Goal: Task Accomplishment & Management: Use online tool/utility

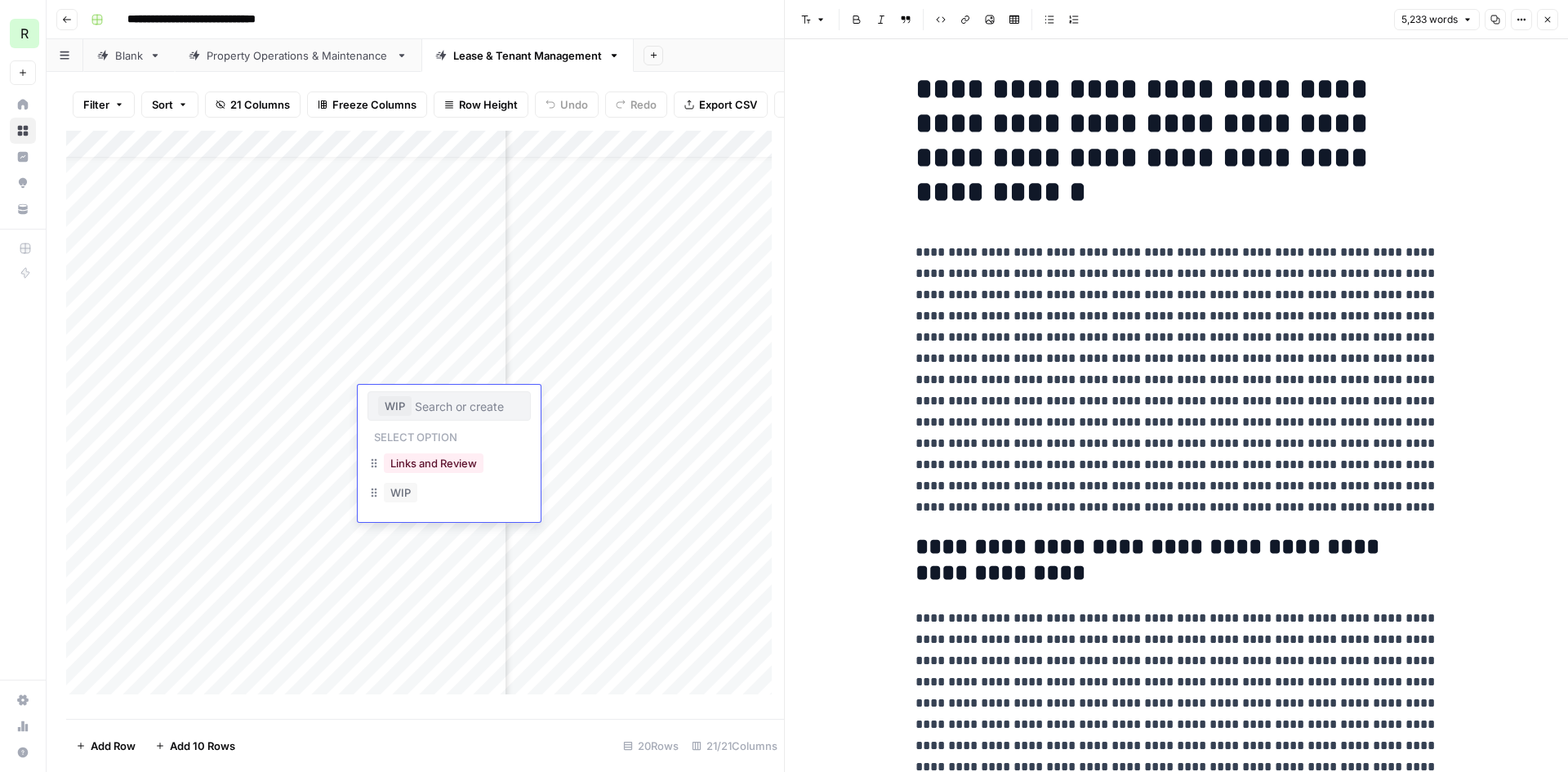
scroll to position [9064, 0]
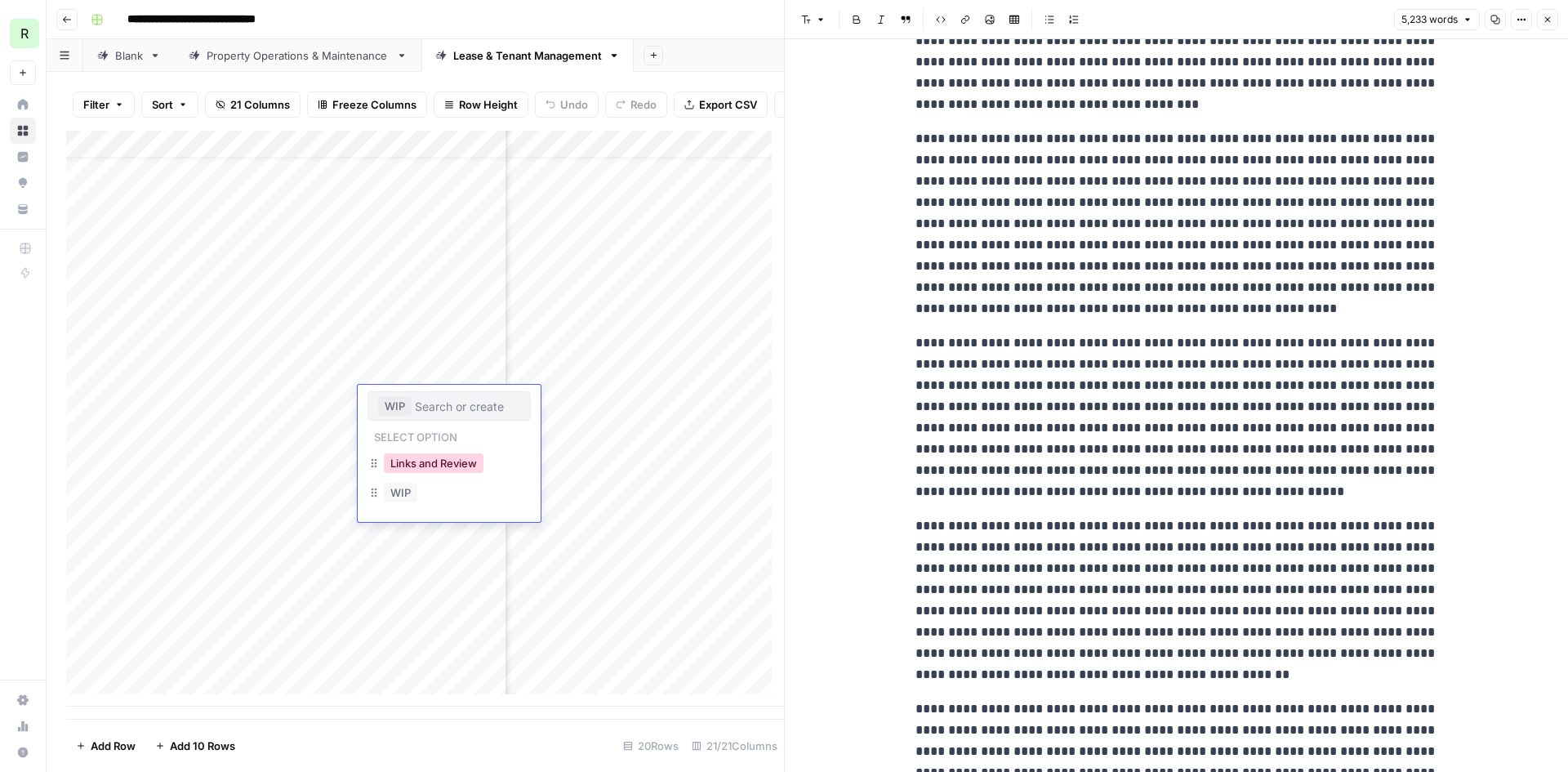
click at [435, 464] on button "Links and Review" at bounding box center [433, 462] width 99 height 20
click at [469, 402] on div "Add Column" at bounding box center [425, 418] width 718 height 576
click at [469, 402] on button "Links and Review" at bounding box center [428, 406] width 99 height 20
click at [492, 409] on input "text" at bounding box center [501, 406] width 39 height 14
type input "Update Title & Schema"
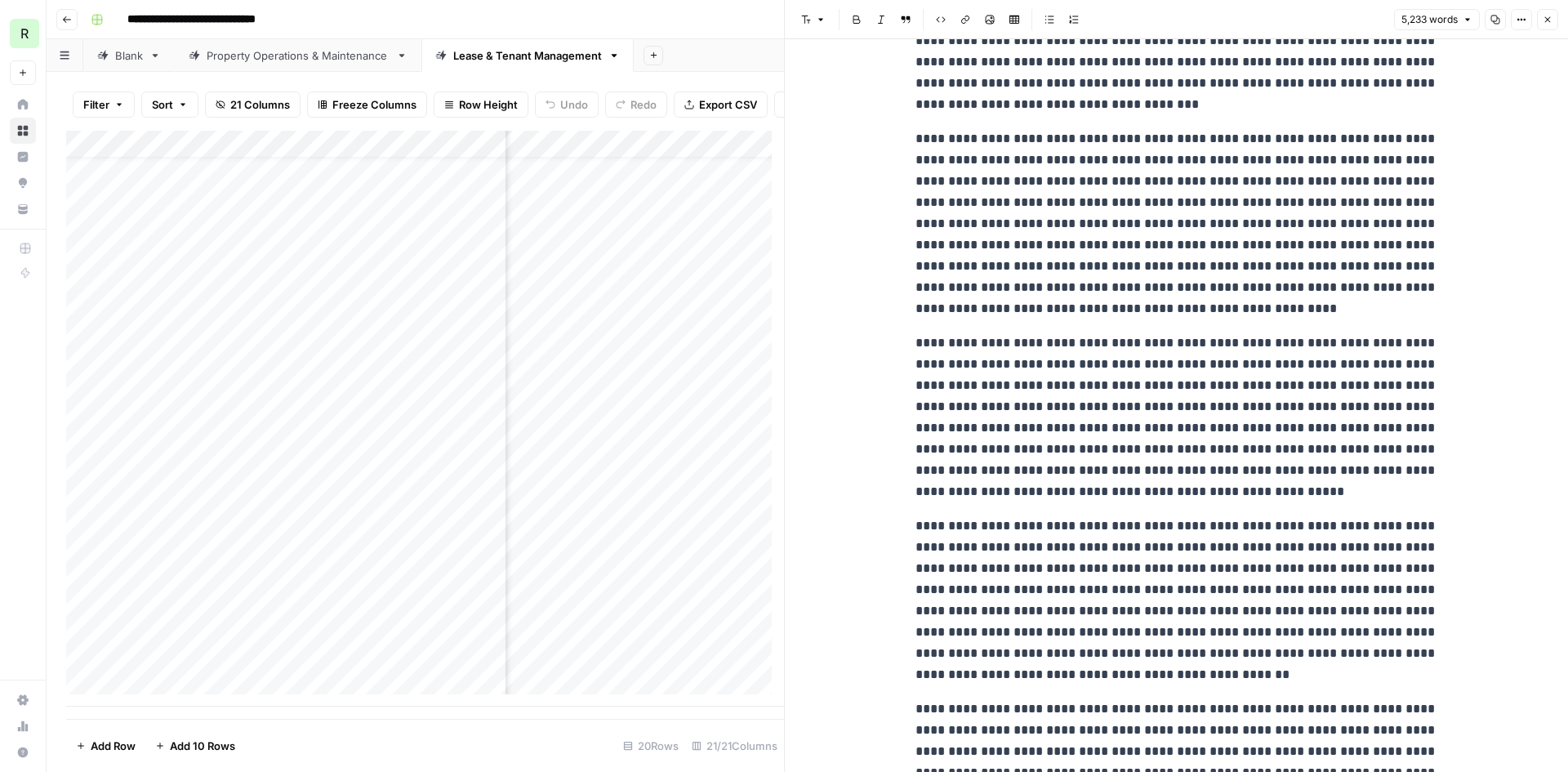
click at [440, 414] on div "Add Column" at bounding box center [425, 418] width 718 height 576
click at [495, 397] on div "Add Column" at bounding box center [425, 418] width 718 height 576
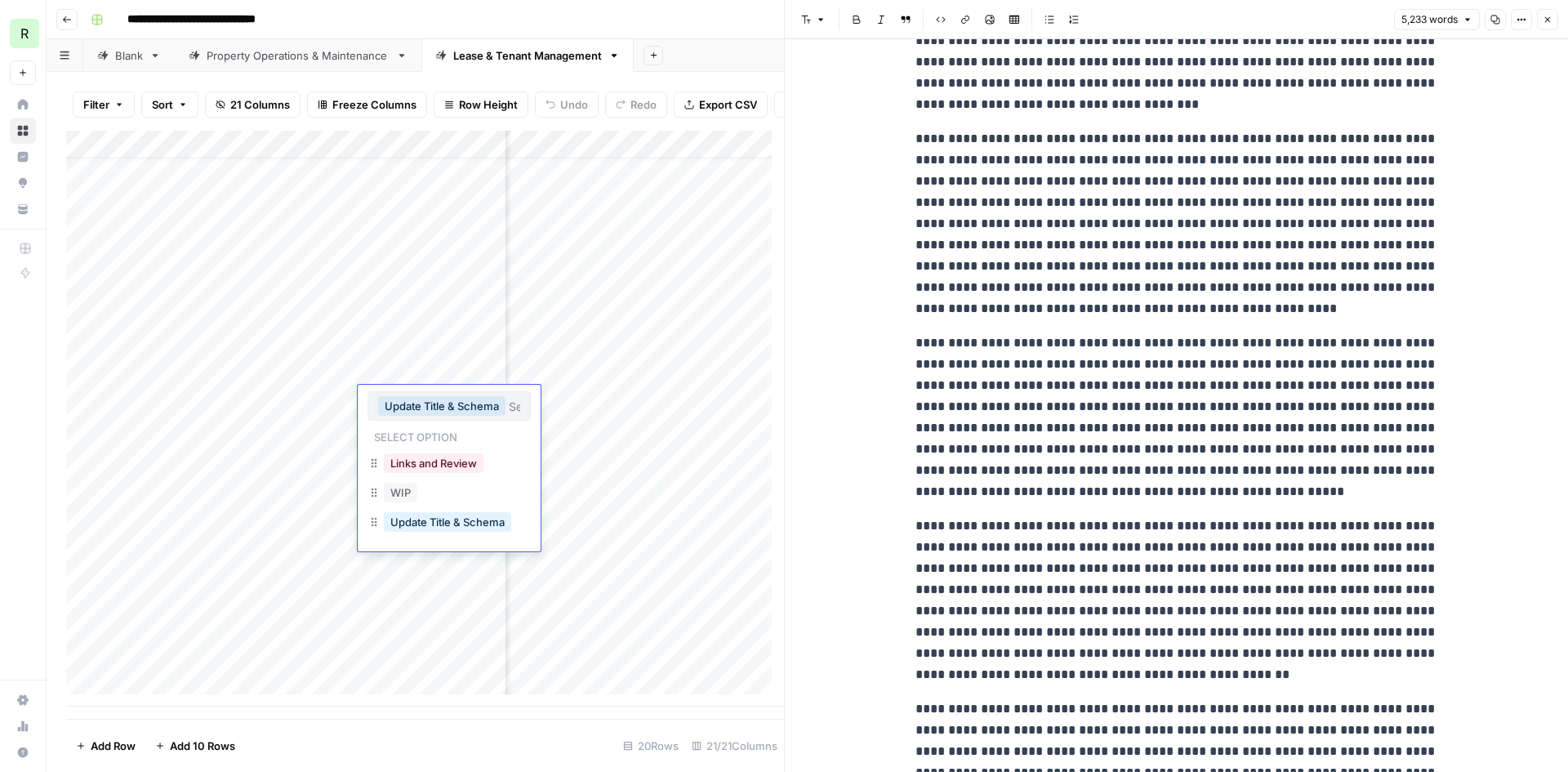
click at [437, 155] on div "Add Column" at bounding box center [425, 418] width 718 height 576
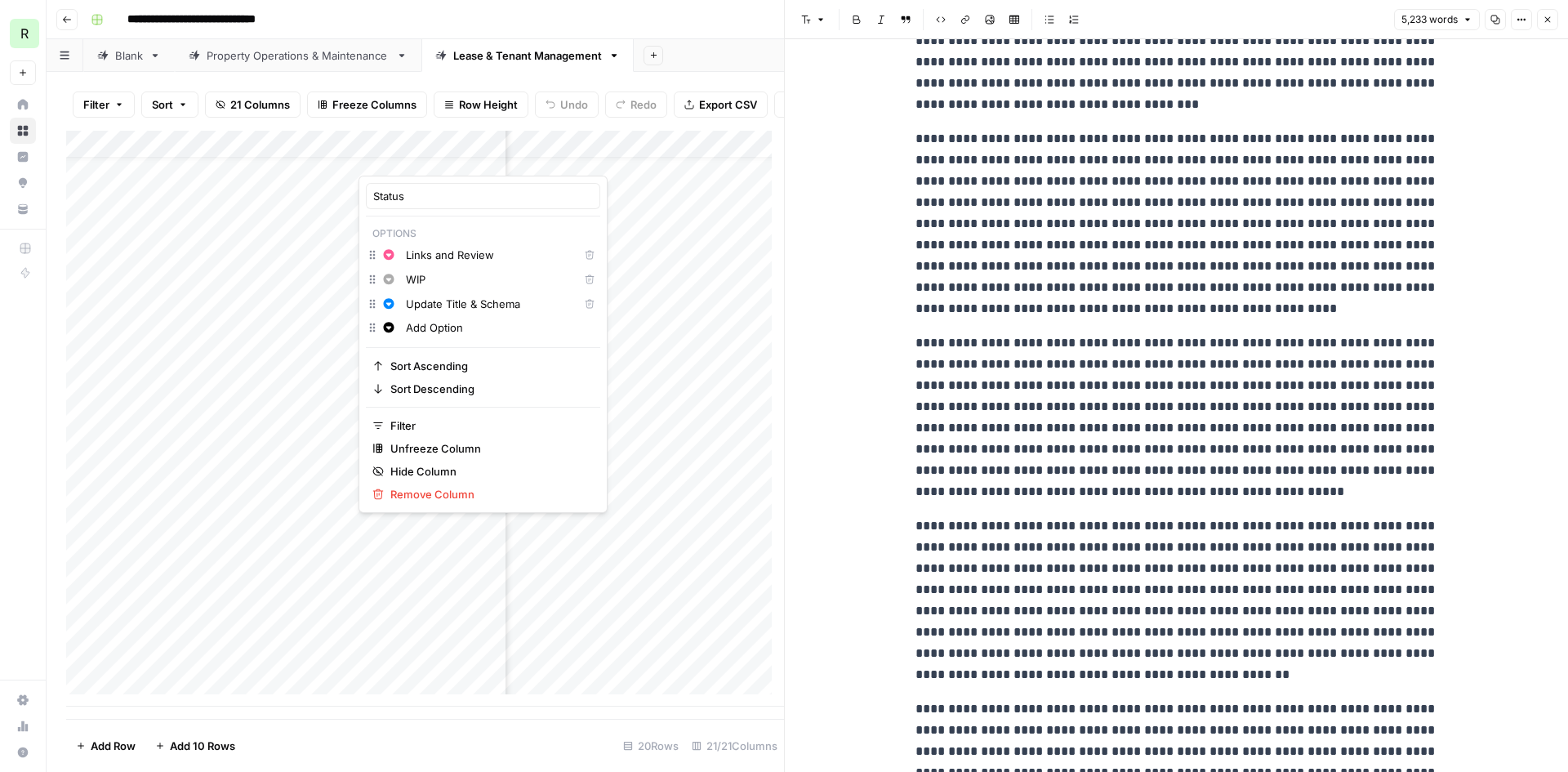
click at [491, 158] on div at bounding box center [433, 159] width 148 height 33
drag, startPoint x: 431, startPoint y: 156, endPoint x: 419, endPoint y: 158, distance: 12.2
click at [419, 158] on div at bounding box center [433, 159] width 148 height 33
click at [493, 158] on div at bounding box center [433, 159] width 148 height 33
click at [468, 160] on div at bounding box center [433, 159] width 148 height 33
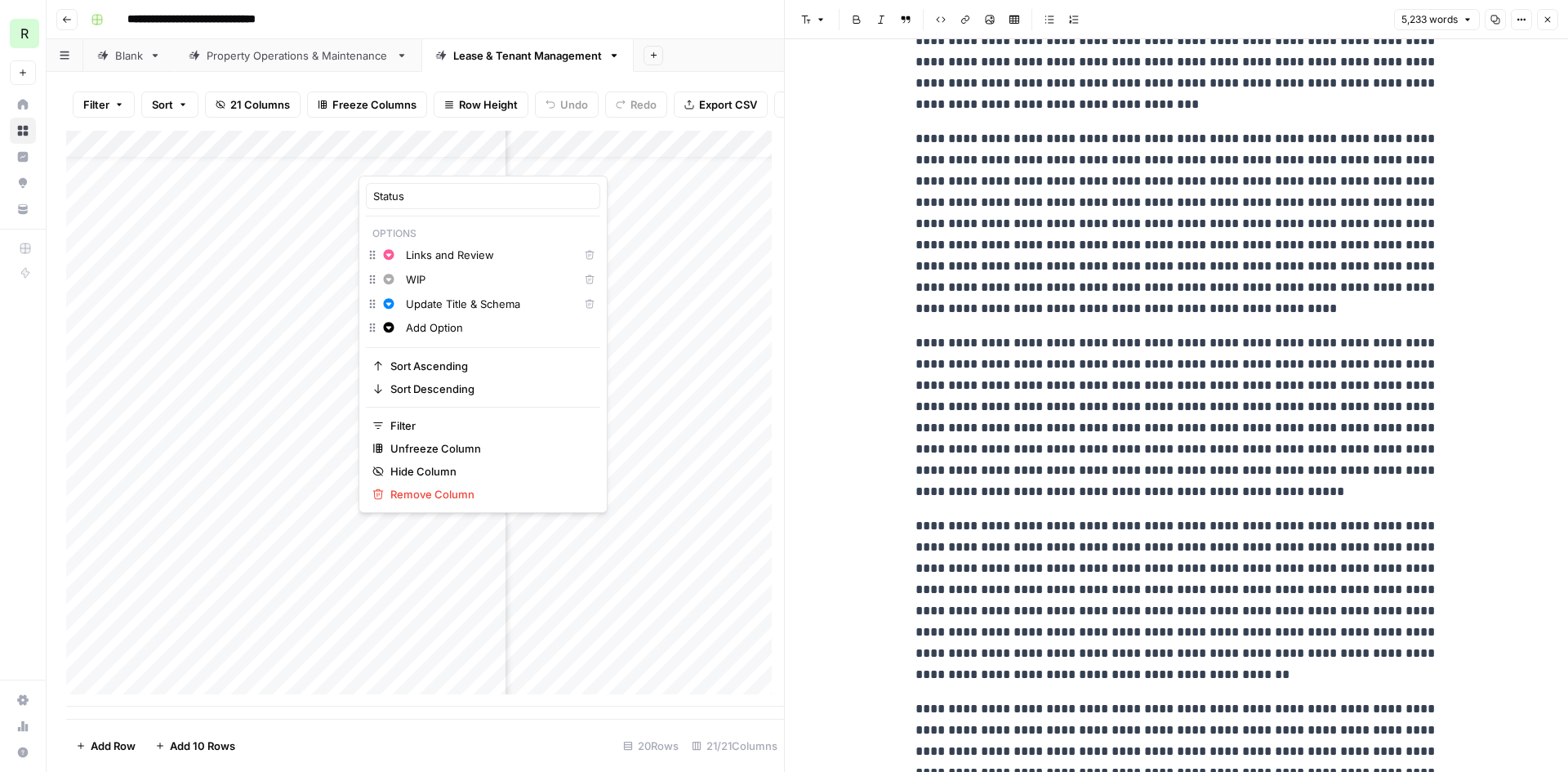
click at [326, 154] on div "Add Column" at bounding box center [425, 418] width 718 height 576
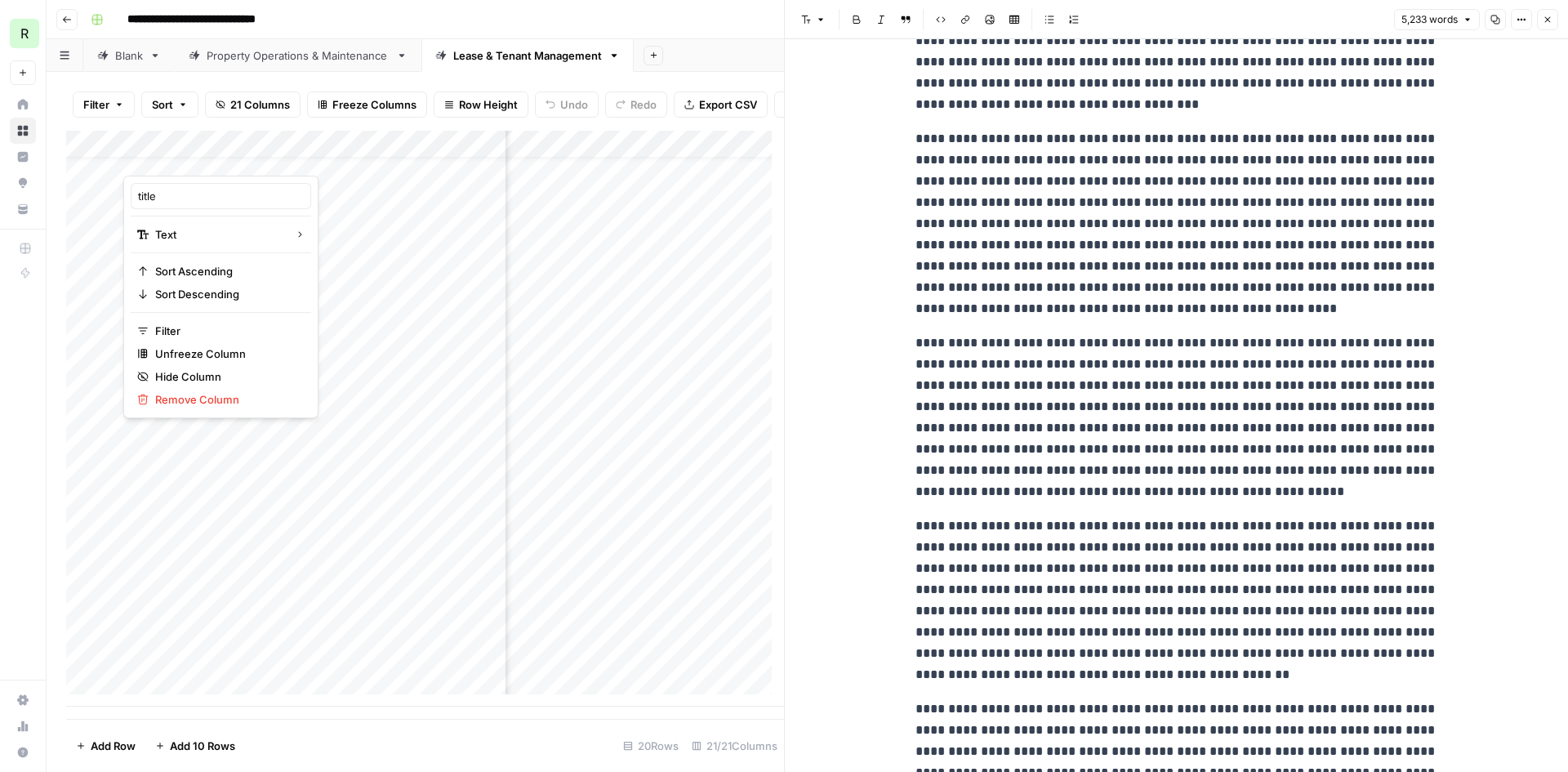
click at [428, 156] on div "Add Column" at bounding box center [425, 418] width 718 height 576
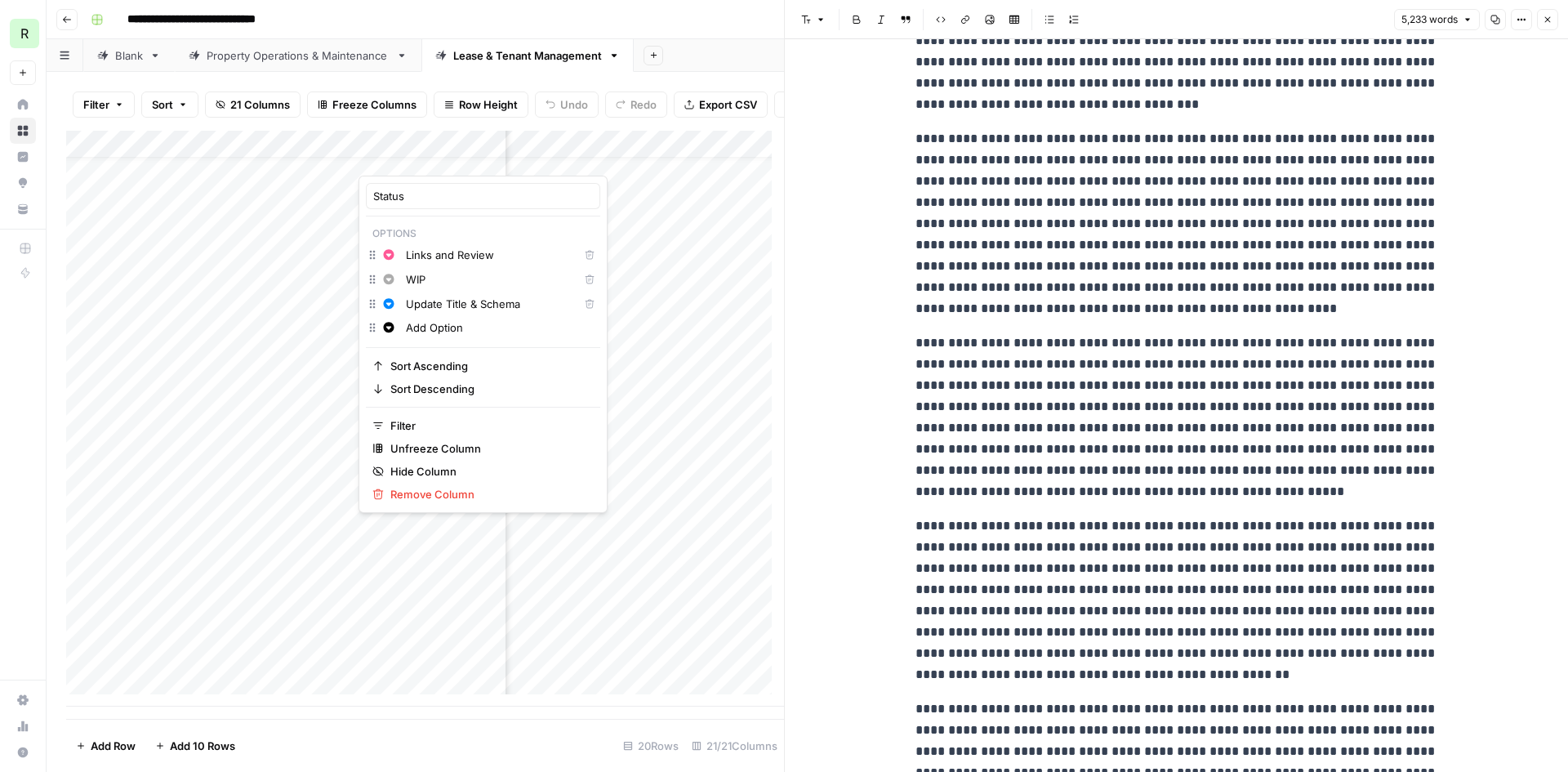
click at [490, 154] on div at bounding box center [433, 159] width 148 height 33
click at [425, 591] on div "Add Column" at bounding box center [425, 418] width 718 height 576
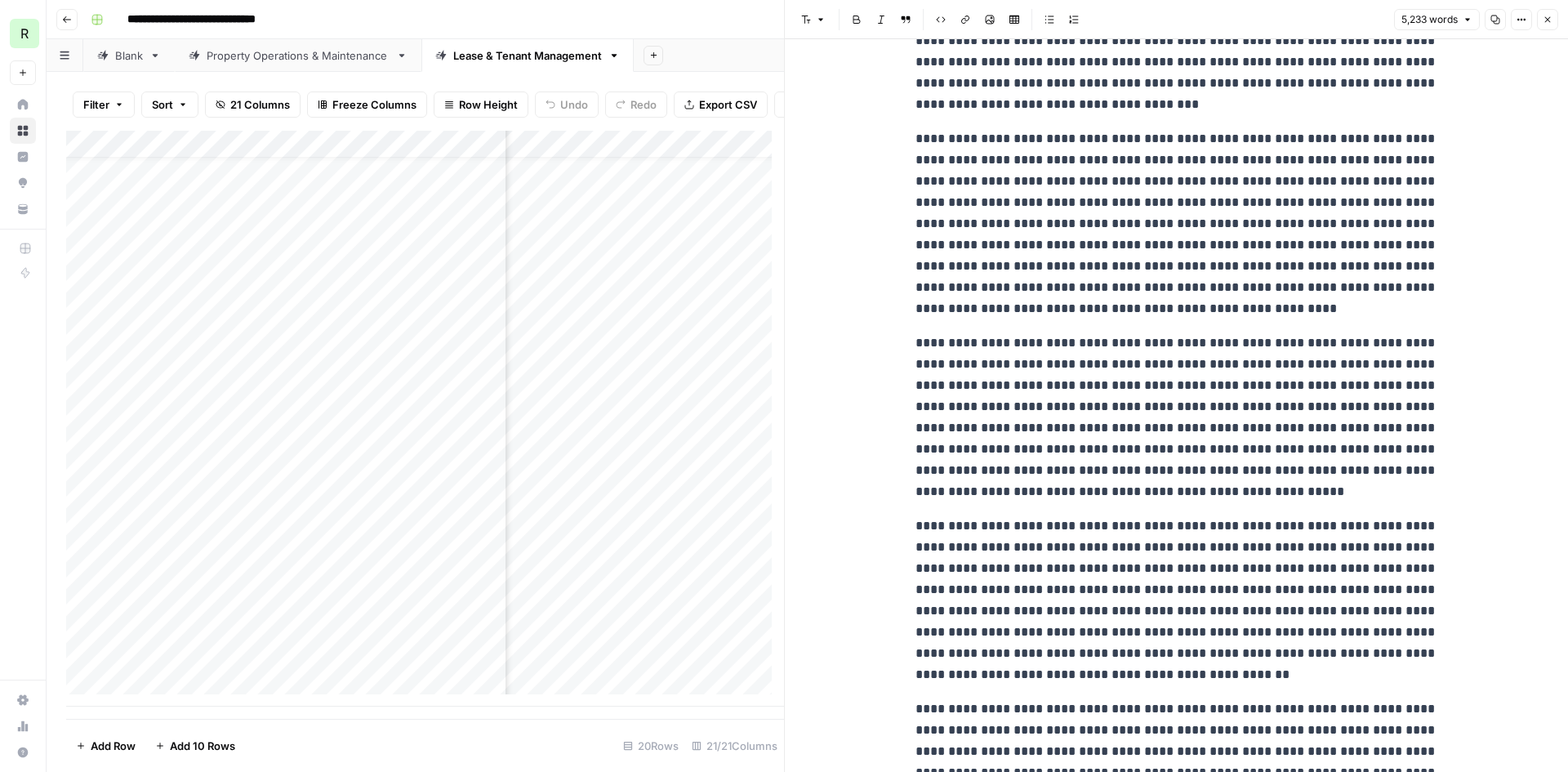
click at [439, 397] on div "Add Column" at bounding box center [425, 418] width 718 height 576
click at [444, 437] on div "Add Column" at bounding box center [425, 418] width 718 height 576
click at [457, 399] on div "Add Column" at bounding box center [425, 418] width 718 height 576
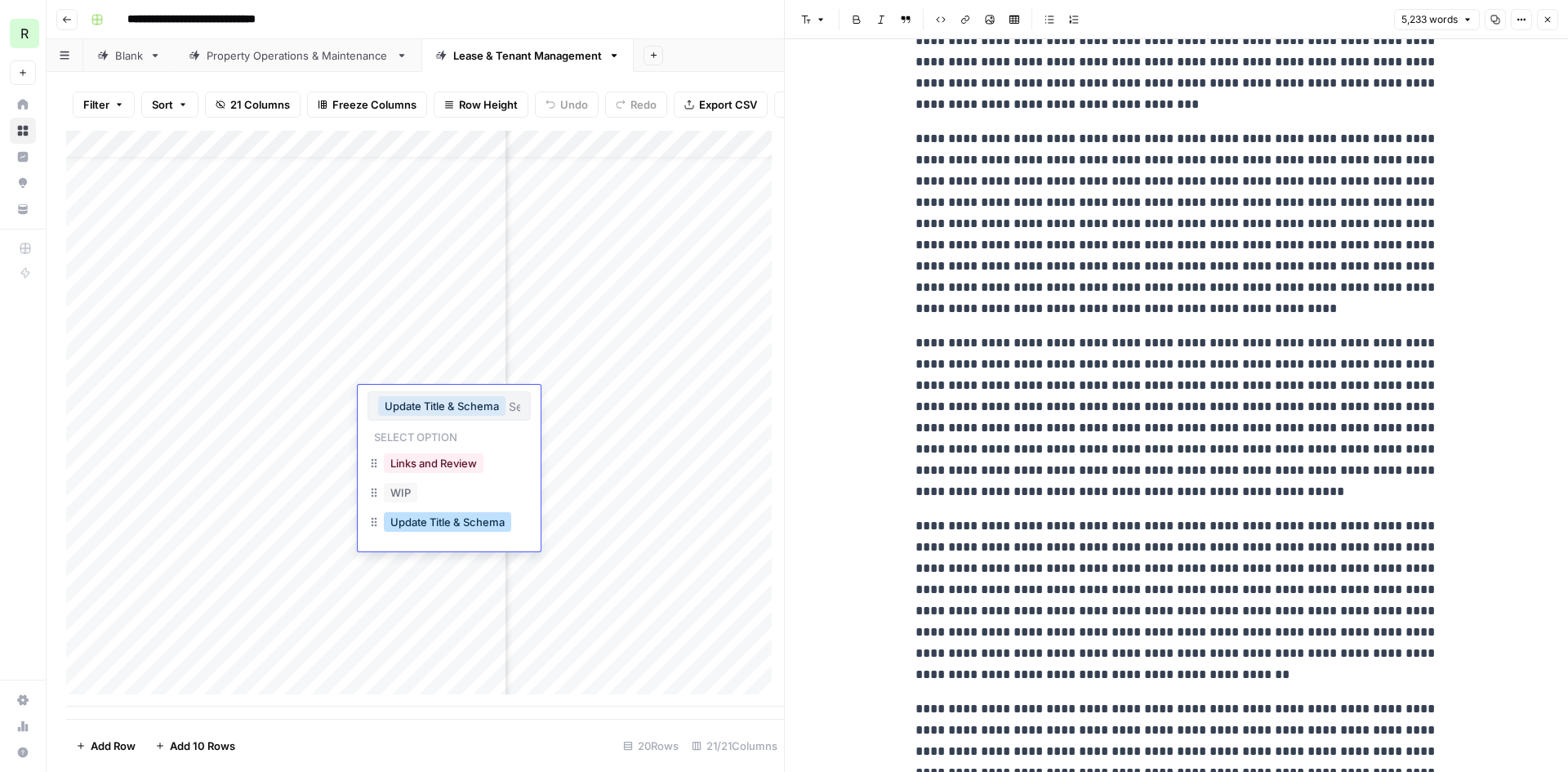
click at [436, 521] on button "Update Title & Schema" at bounding box center [447, 522] width 127 height 20
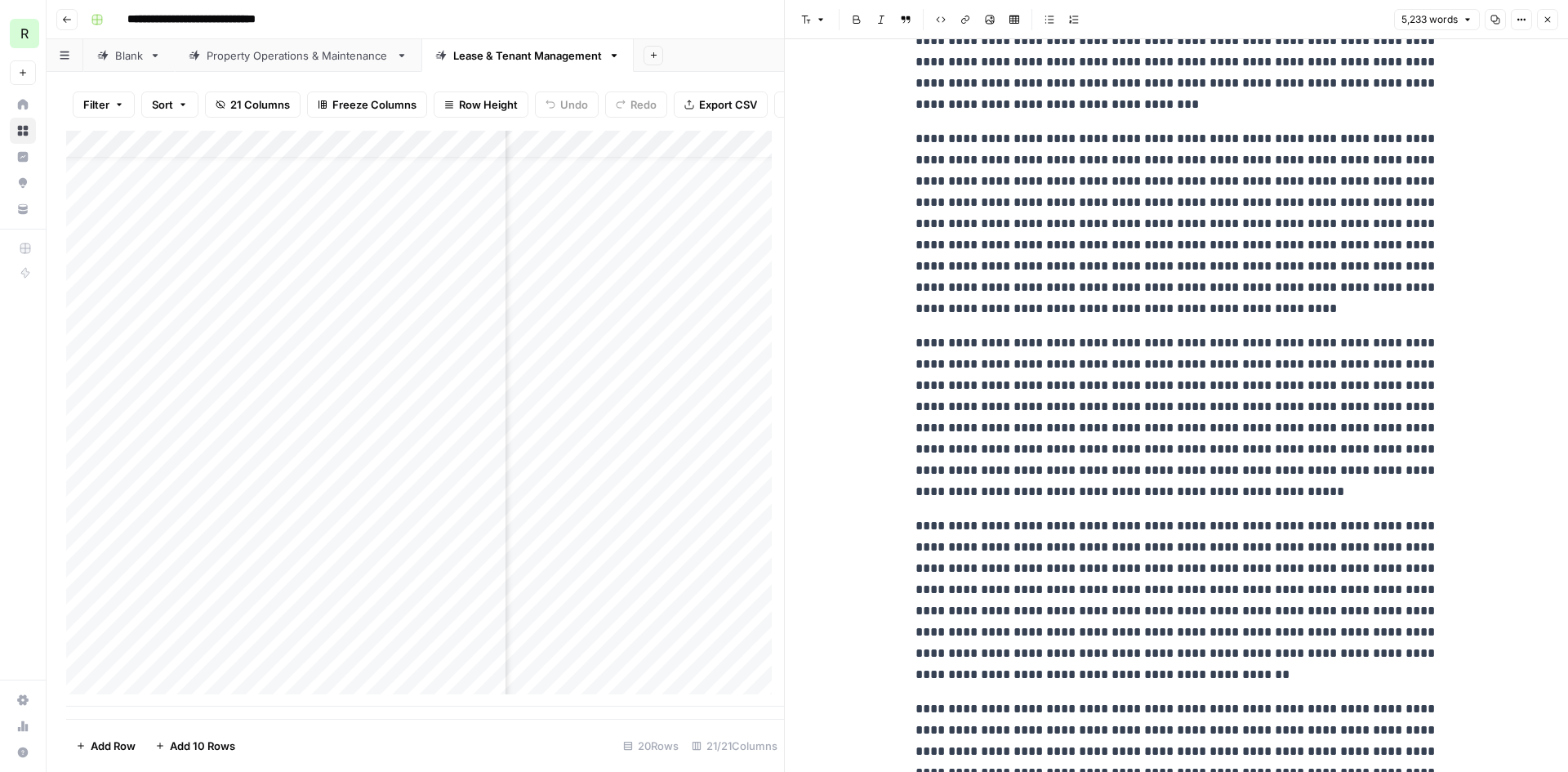
click at [434, 398] on div "Add Column" at bounding box center [425, 418] width 718 height 576
drag, startPoint x: 447, startPoint y: 155, endPoint x: 490, endPoint y: 153, distance: 43.0
click at [490, 153] on div "Add Column" at bounding box center [425, 418] width 718 height 576
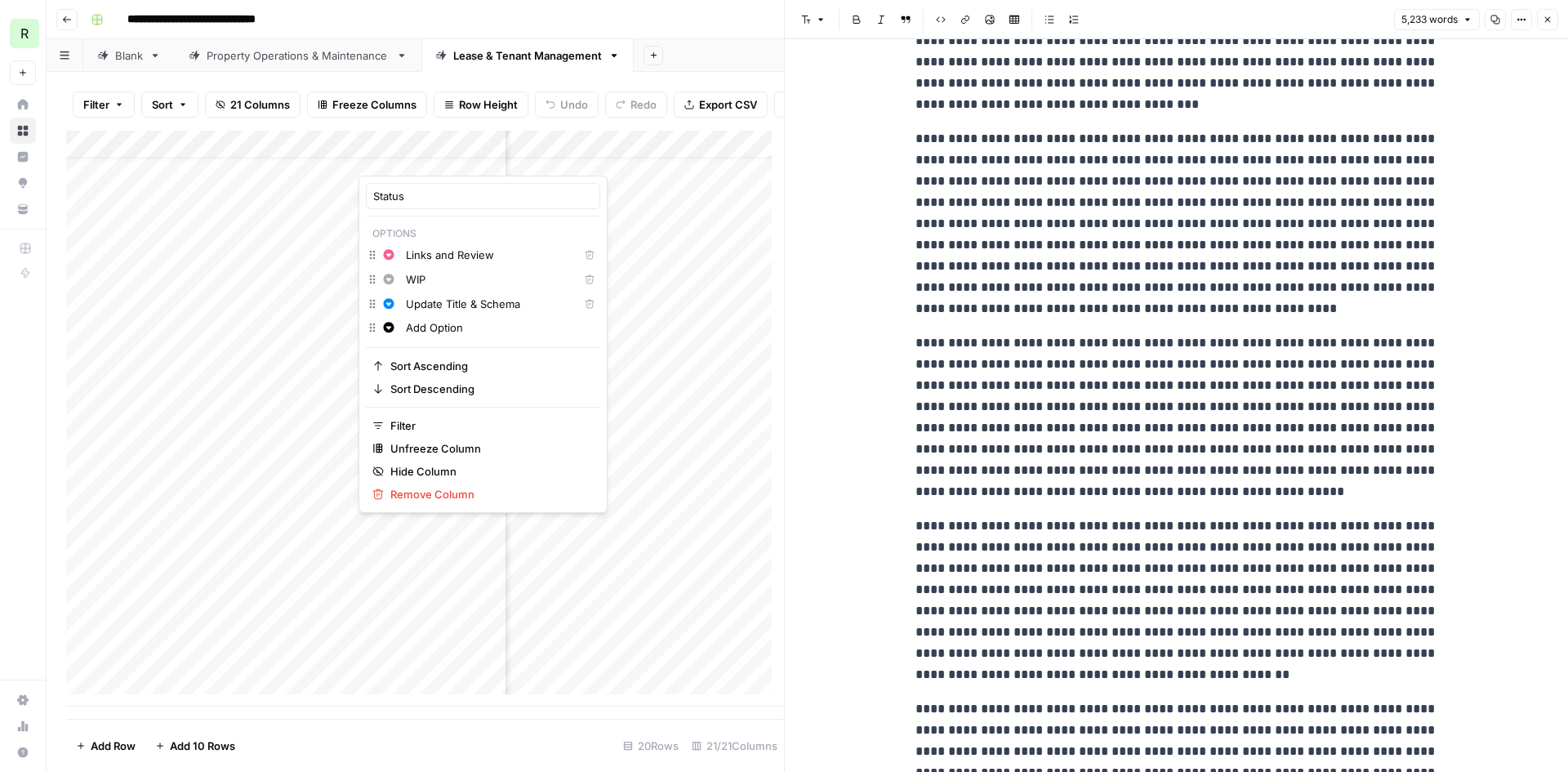
click at [585, 304] on icon "button" at bounding box center [590, 304] width 9 height 9
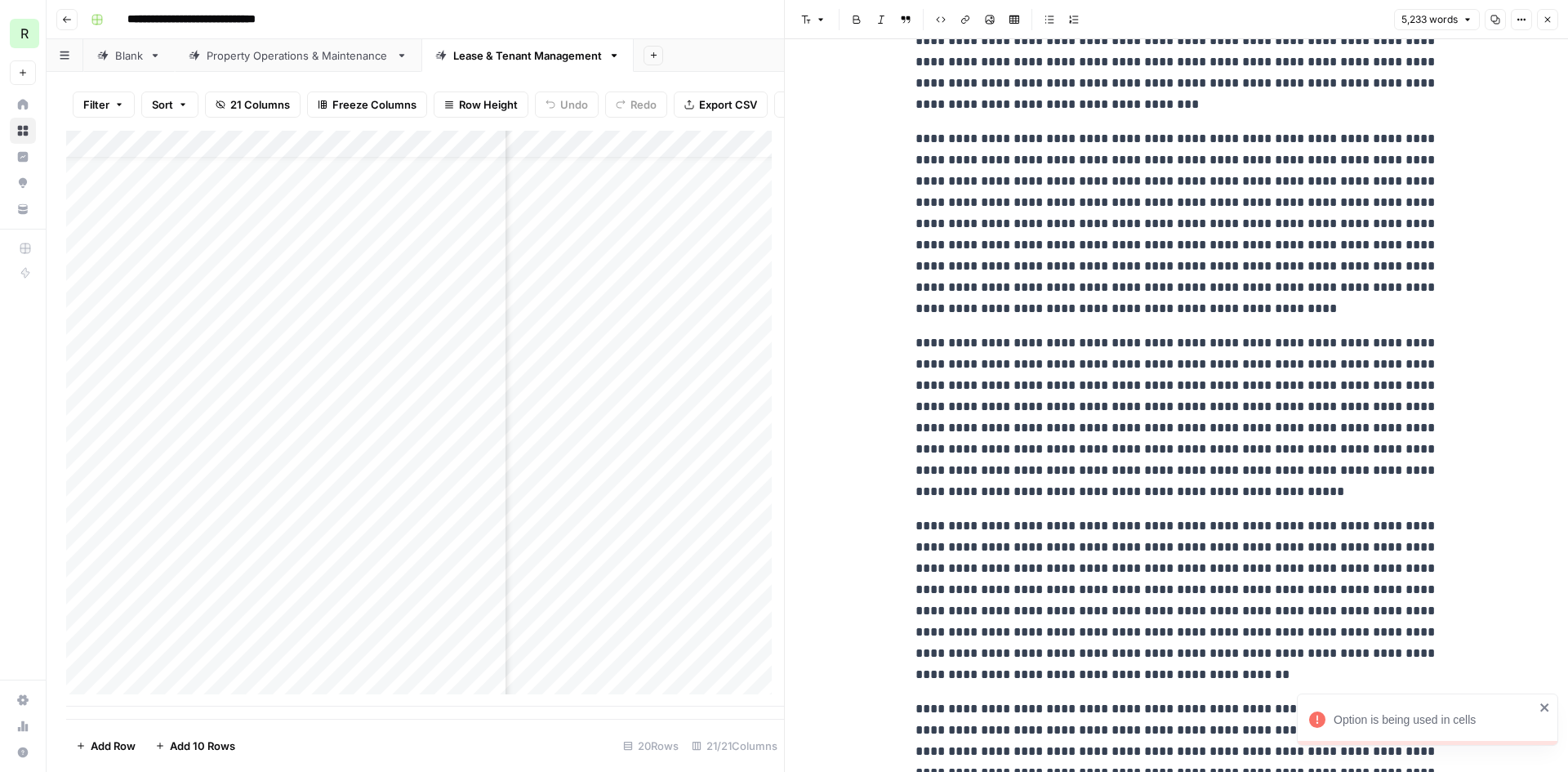
click at [442, 560] on div "Add Column" at bounding box center [425, 418] width 718 height 576
click at [432, 407] on div "Add Column" at bounding box center [425, 418] width 718 height 576
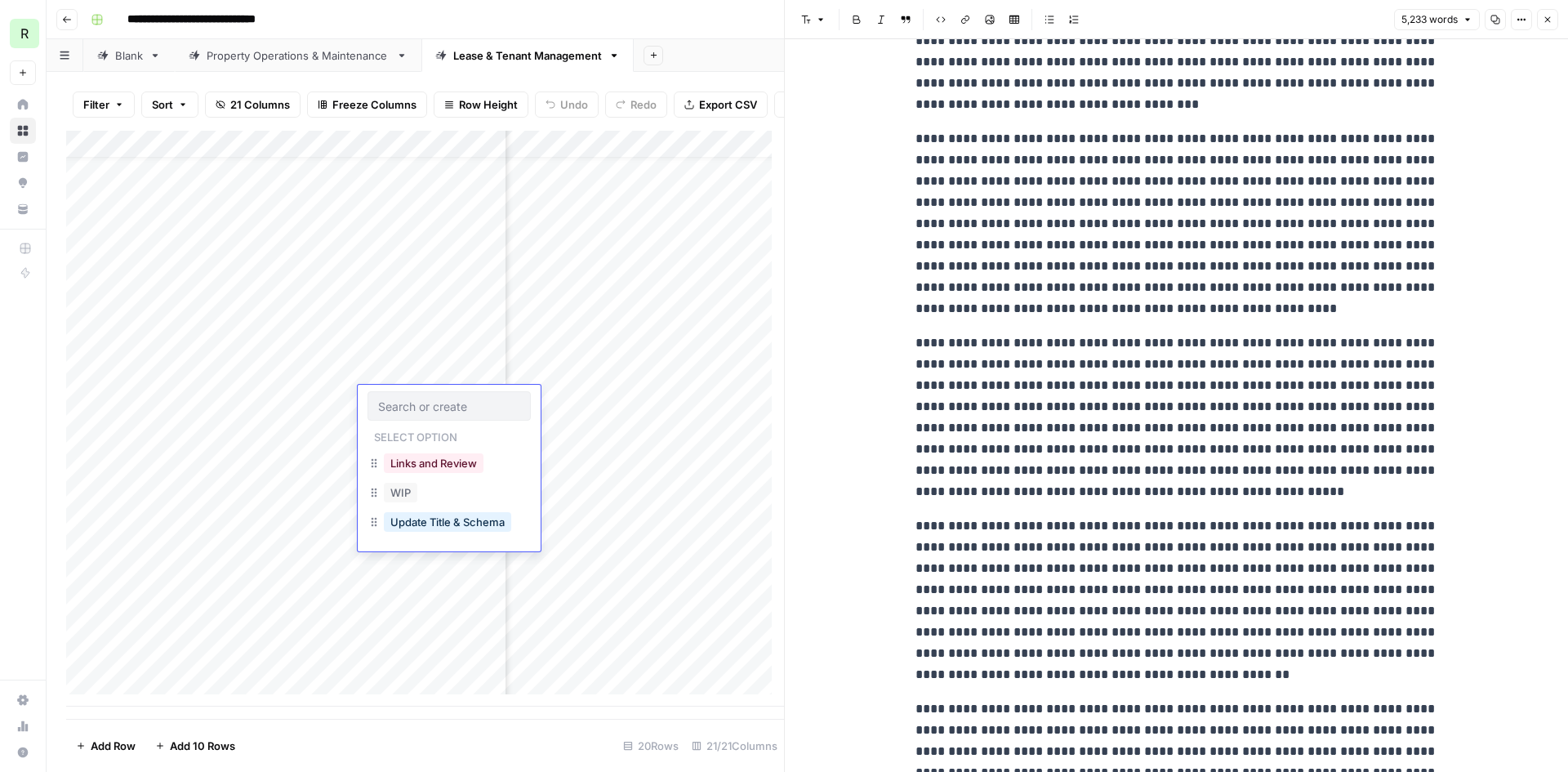
click at [400, 601] on div "Add Column" at bounding box center [425, 418] width 718 height 576
click at [430, 389] on div "Add Column" at bounding box center [425, 418] width 718 height 576
click at [428, 395] on div "Add Column" at bounding box center [425, 418] width 718 height 576
click at [428, 395] on div at bounding box center [449, 406] width 164 height 30
click at [419, 401] on input "text" at bounding box center [449, 406] width 142 height 14
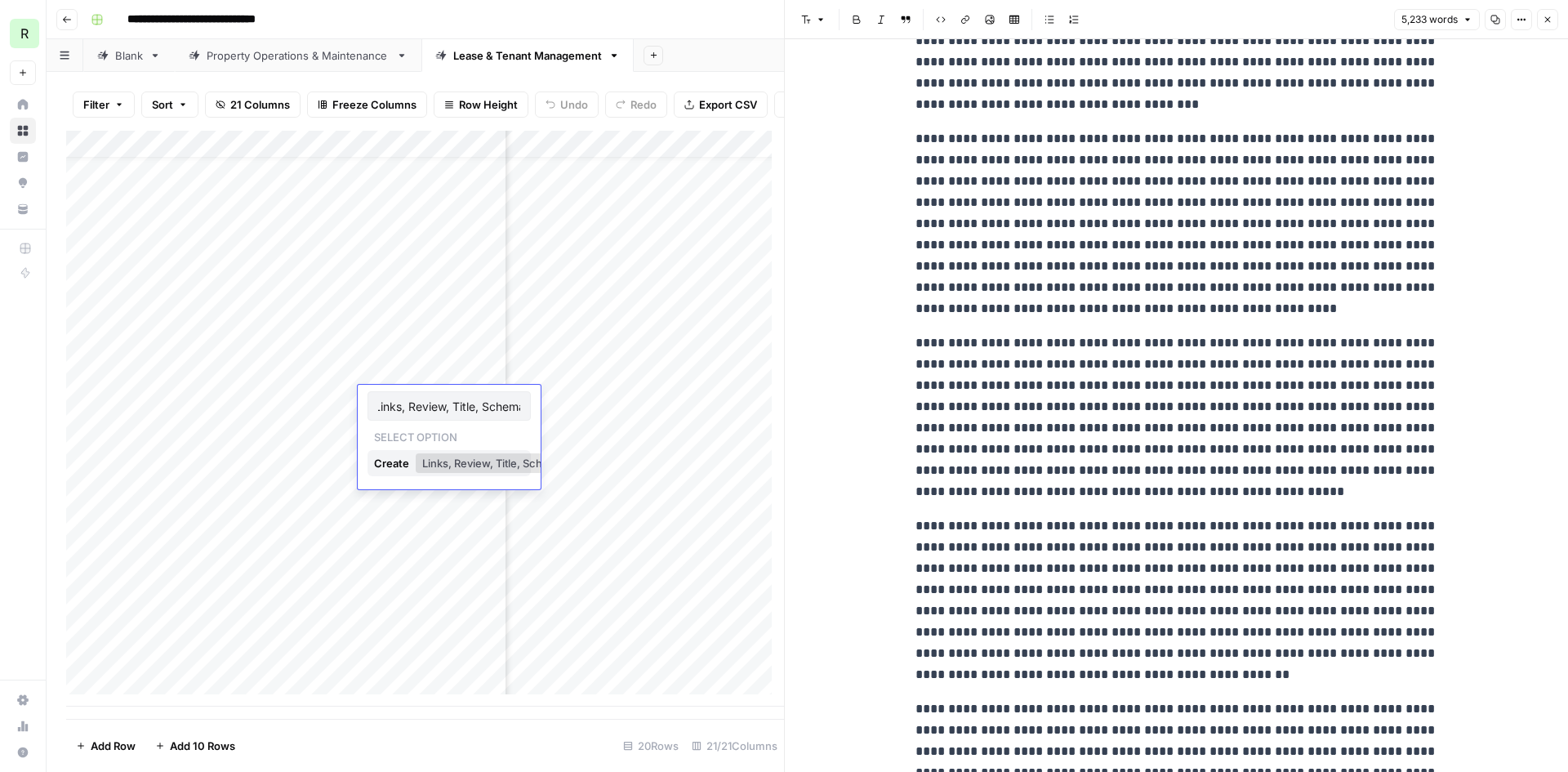
scroll to position [0, 10]
type input "Links, Review, Title, Schema"
click at [396, 456] on div "Create" at bounding box center [393, 462] width 38 height 26
click at [451, 464] on div "Add Column" at bounding box center [425, 418] width 718 height 576
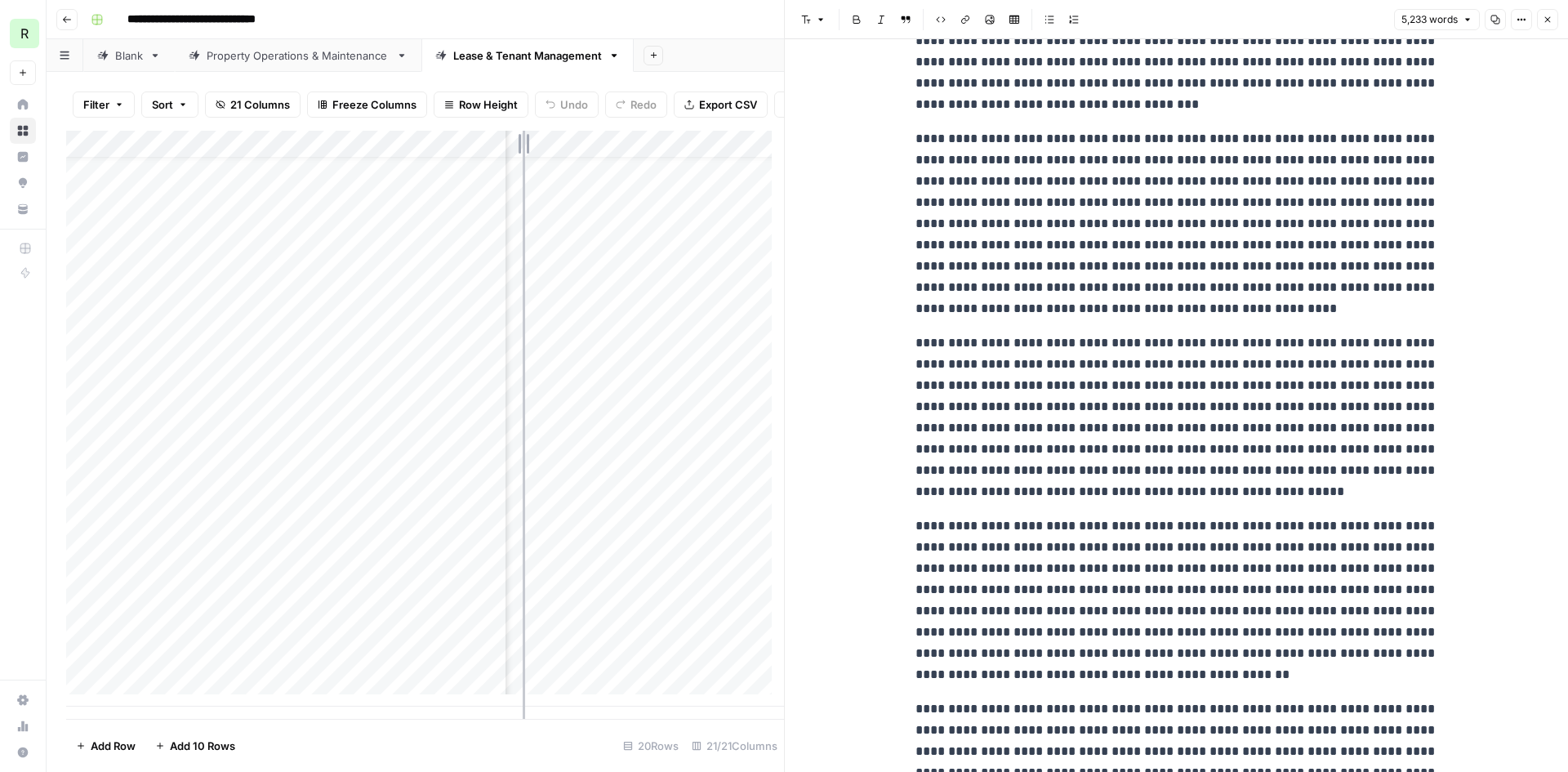
drag, startPoint x: 502, startPoint y: 155, endPoint x: 524, endPoint y: 161, distance: 22.8
click at [524, 161] on div "Add Column" at bounding box center [425, 418] width 718 height 576
drag, startPoint x: 524, startPoint y: 161, endPoint x: 535, endPoint y: 164, distance: 11.4
click at [535, 164] on div "Add Column" at bounding box center [425, 418] width 718 height 576
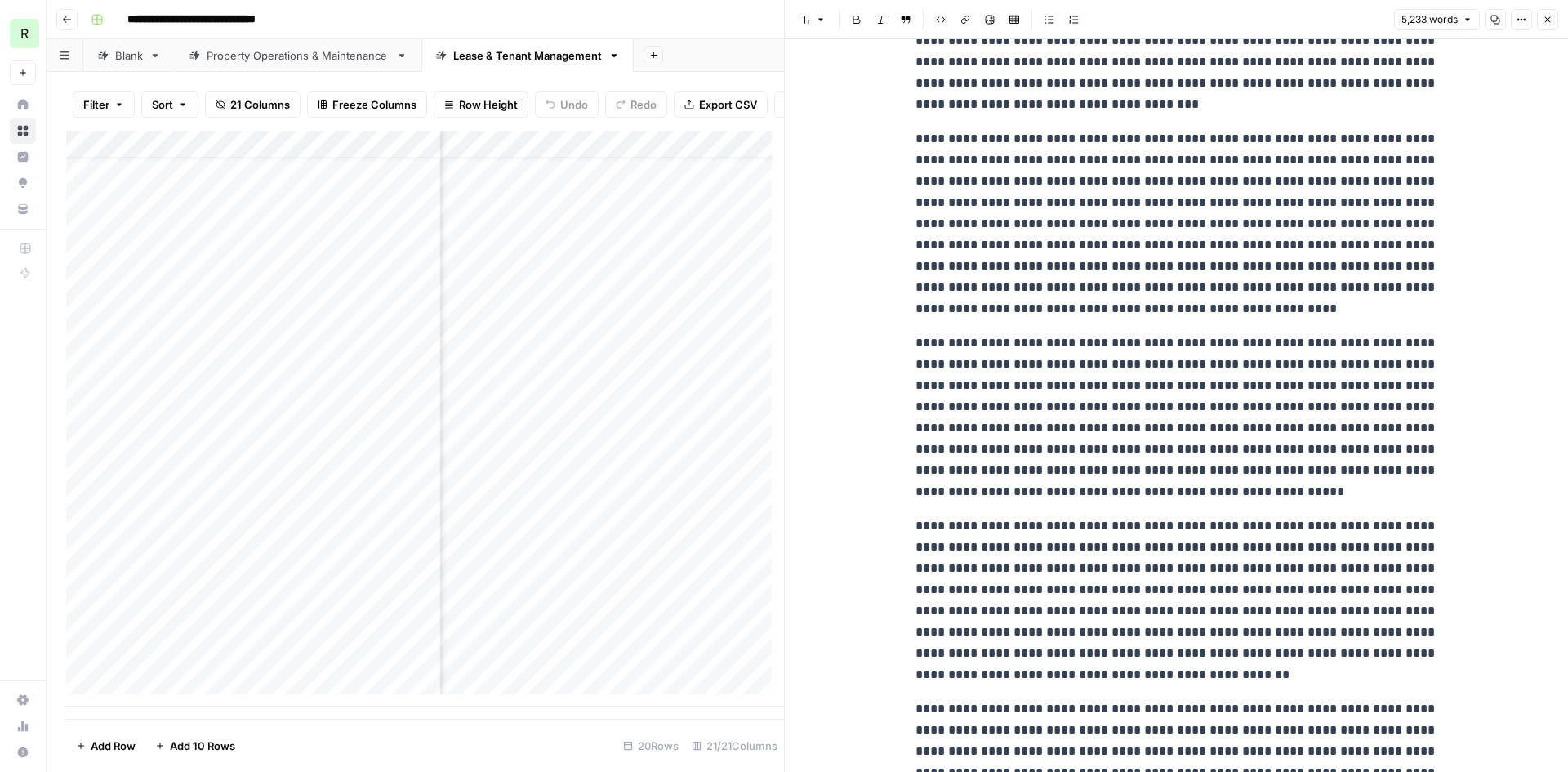
click at [423, 154] on div "Add Column" at bounding box center [425, 418] width 718 height 576
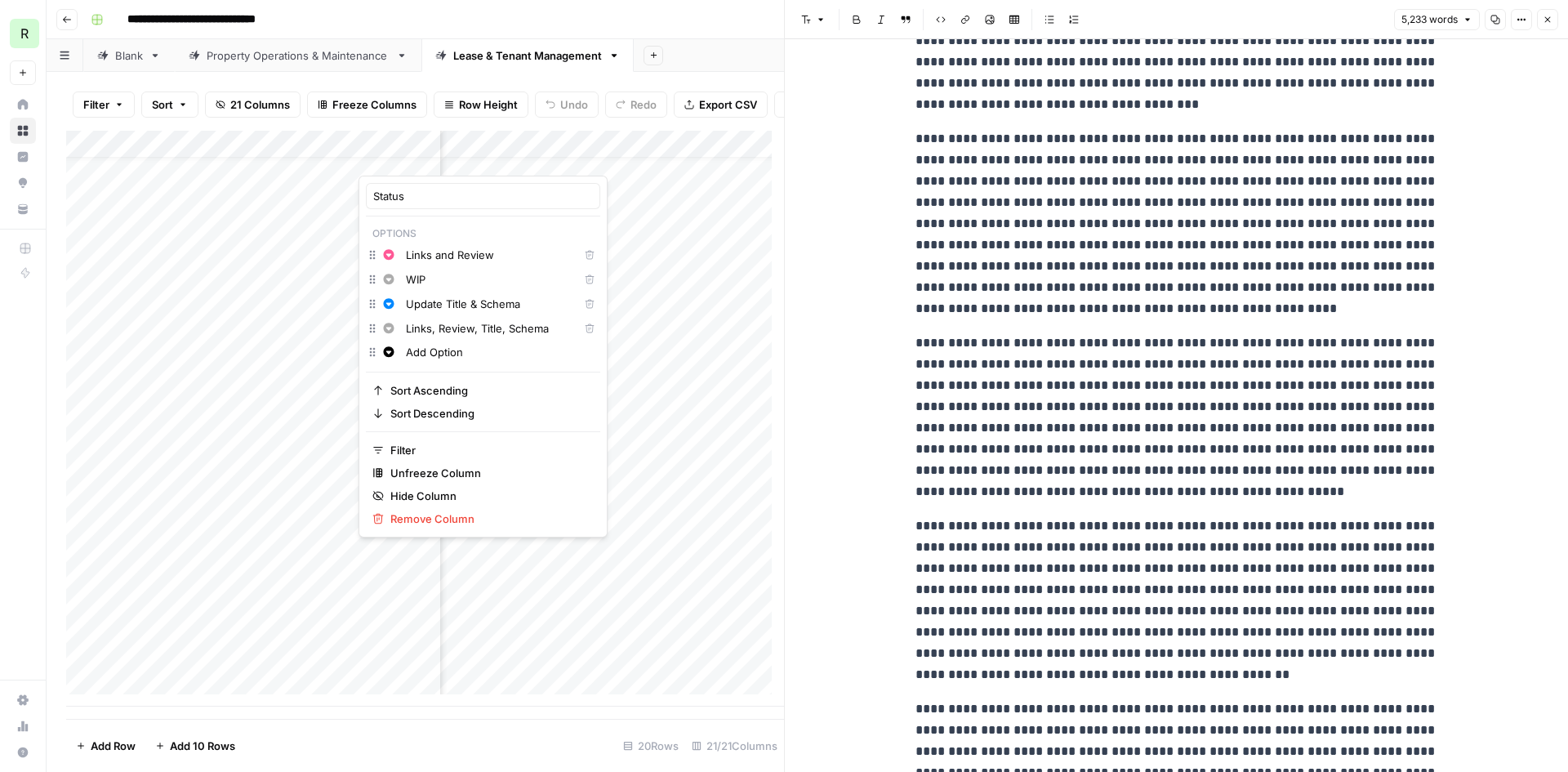
click at [585, 328] on icon "button" at bounding box center [590, 328] width 9 height 9
click at [400, 578] on div "Add Column" at bounding box center [425, 418] width 718 height 576
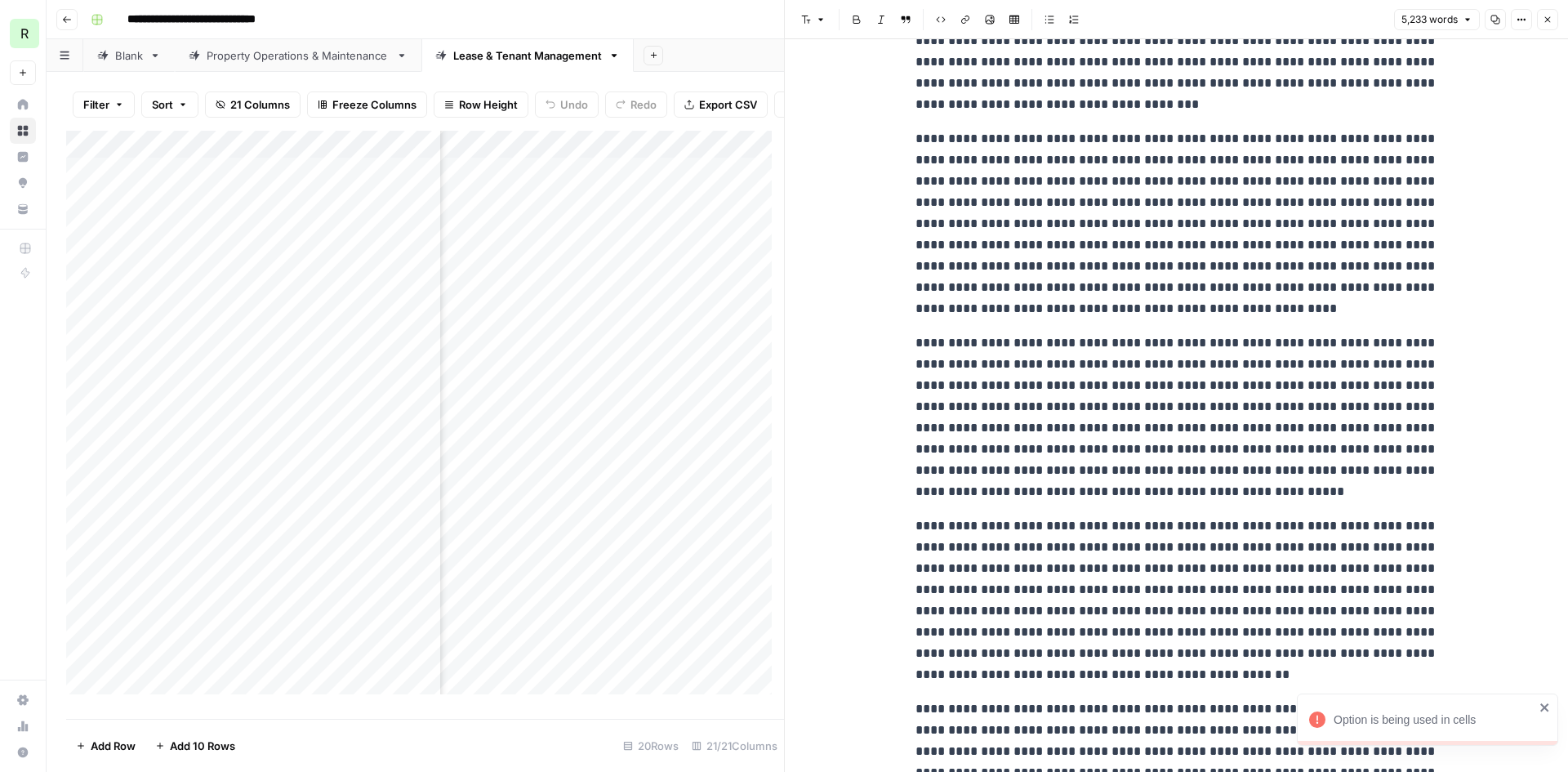
scroll to position [0, 1035]
drag, startPoint x: 437, startPoint y: 160, endPoint x: 512, endPoint y: 165, distance: 75.2
click at [512, 165] on div "Add Column" at bounding box center [425, 418] width 718 height 576
click at [469, 476] on div "Add Column" at bounding box center [425, 418] width 718 height 576
click at [462, 431] on div "Add Column" at bounding box center [425, 418] width 718 height 576
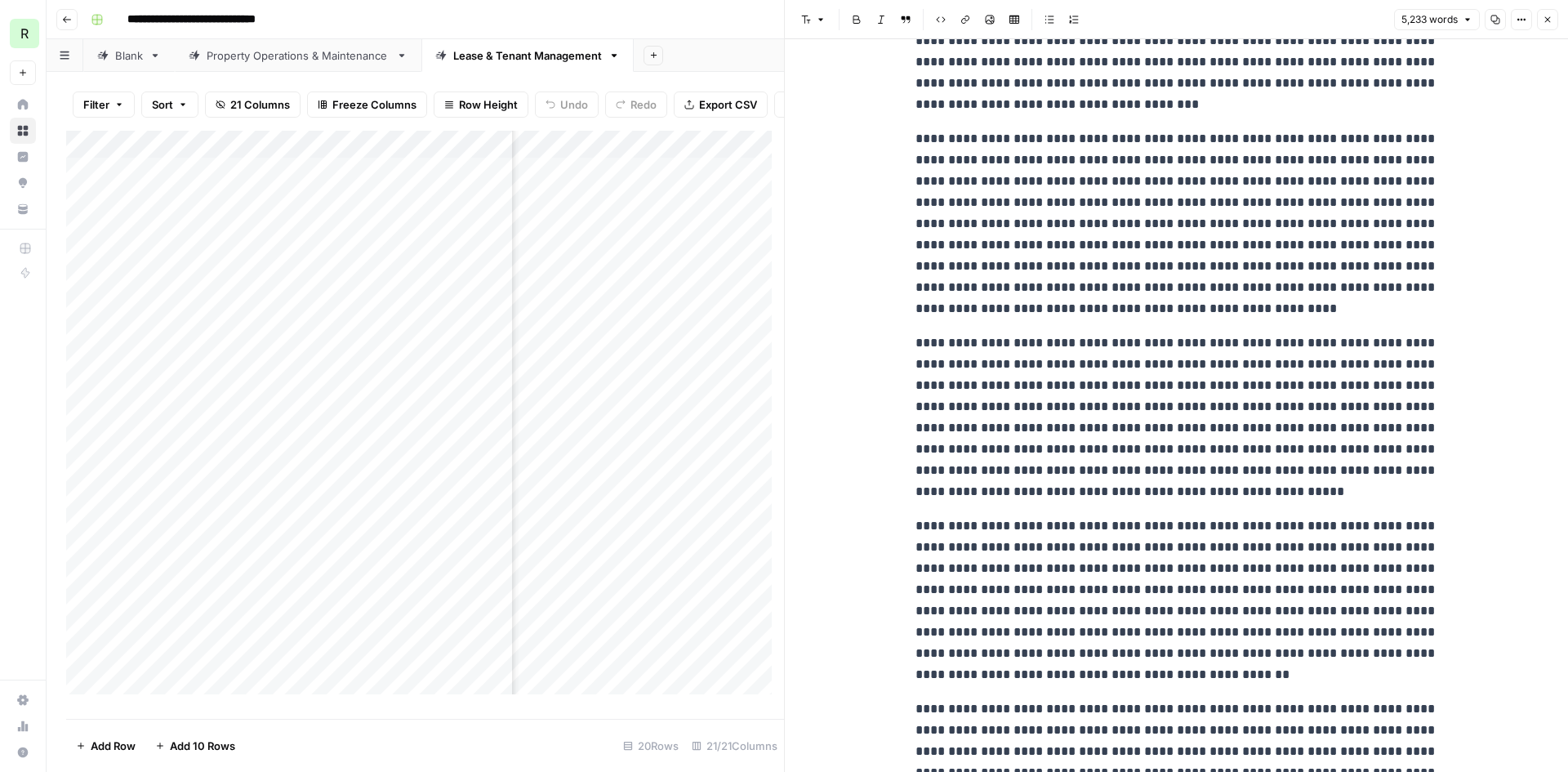
click at [503, 155] on div "Add Column" at bounding box center [425, 418] width 718 height 576
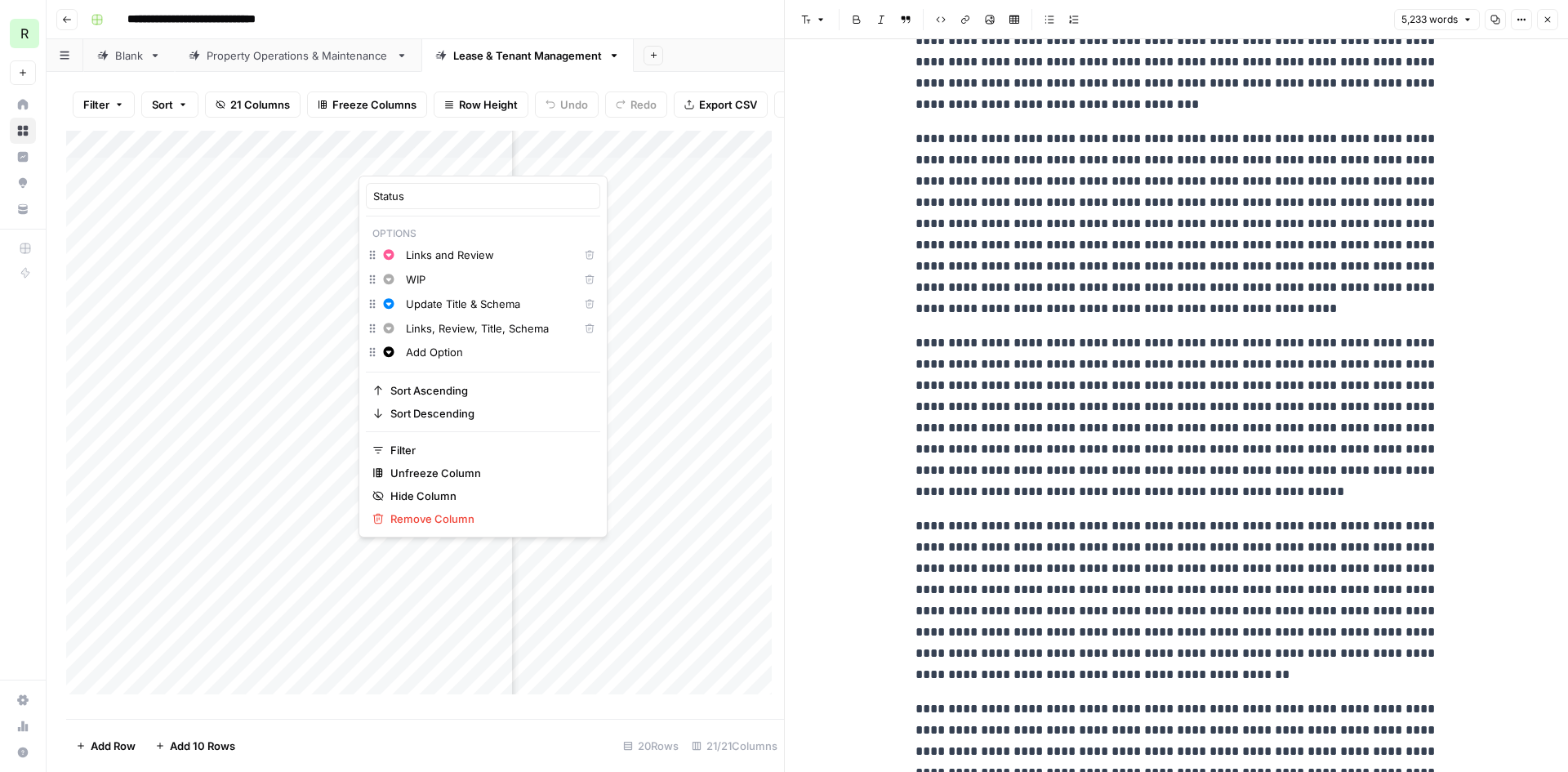
click at [585, 305] on icon "button" at bounding box center [590, 304] width 10 height 10
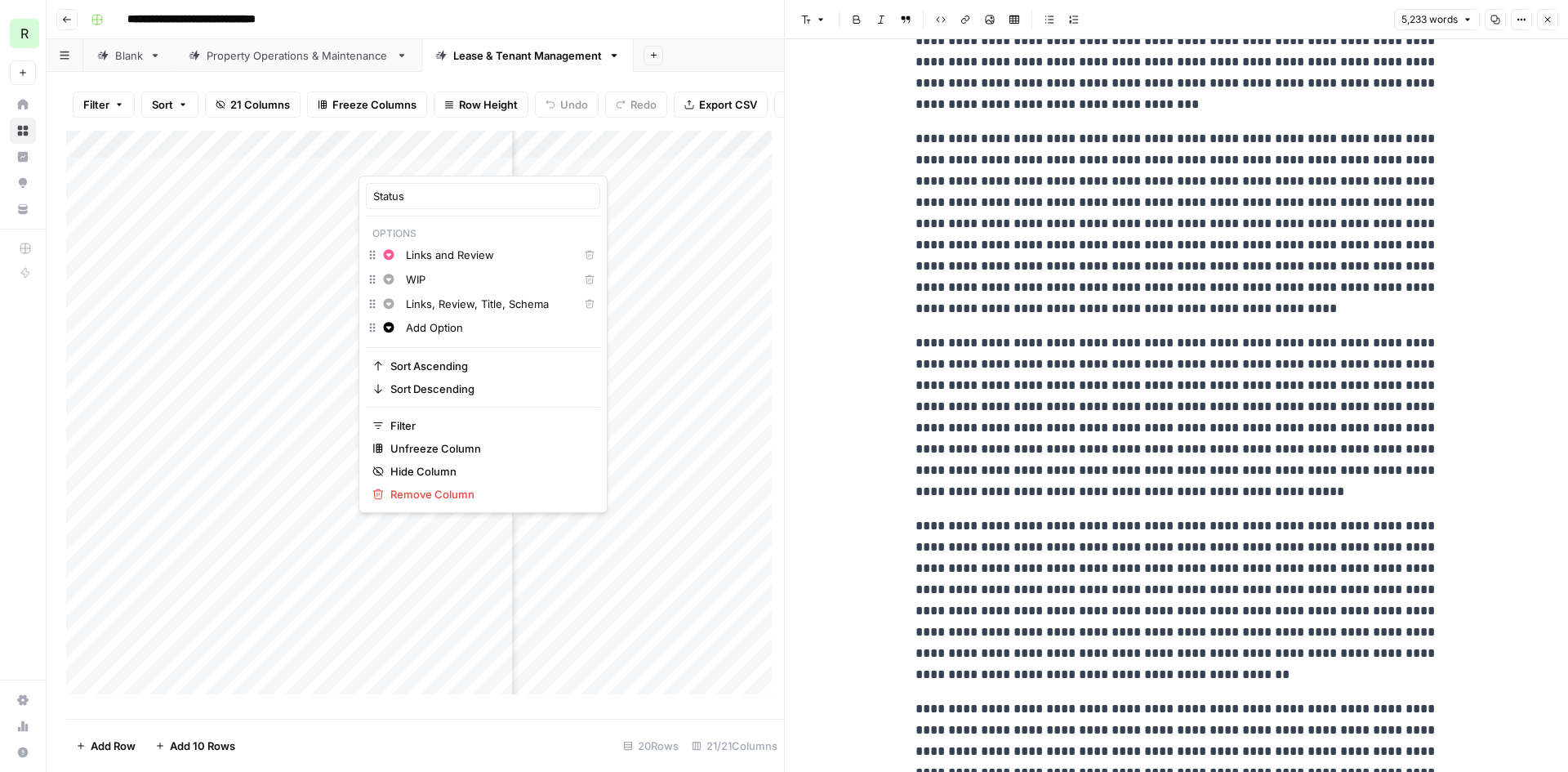
click at [381, 305] on button "Change color" at bounding box center [389, 304] width 20 height 20
click at [444, 400] on span "Blue" at bounding box center [481, 399] width 106 height 16
click at [411, 547] on div "Add Column" at bounding box center [425, 418] width 718 height 576
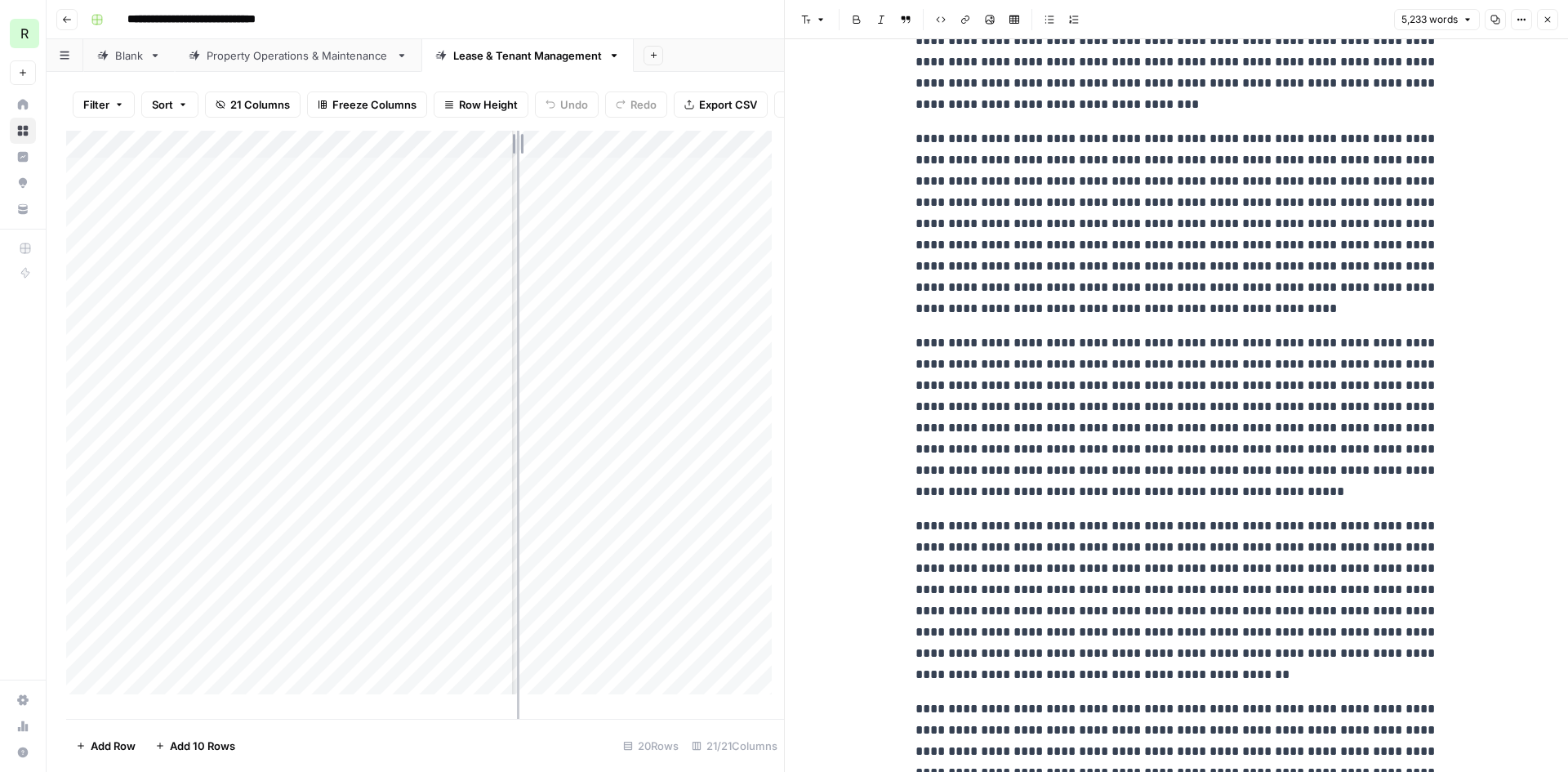
drag, startPoint x: 512, startPoint y: 159, endPoint x: 534, endPoint y: 164, distance: 22.6
click at [534, 164] on div "Add Column" at bounding box center [425, 418] width 718 height 576
click at [352, 156] on div "Add Column" at bounding box center [425, 418] width 718 height 576
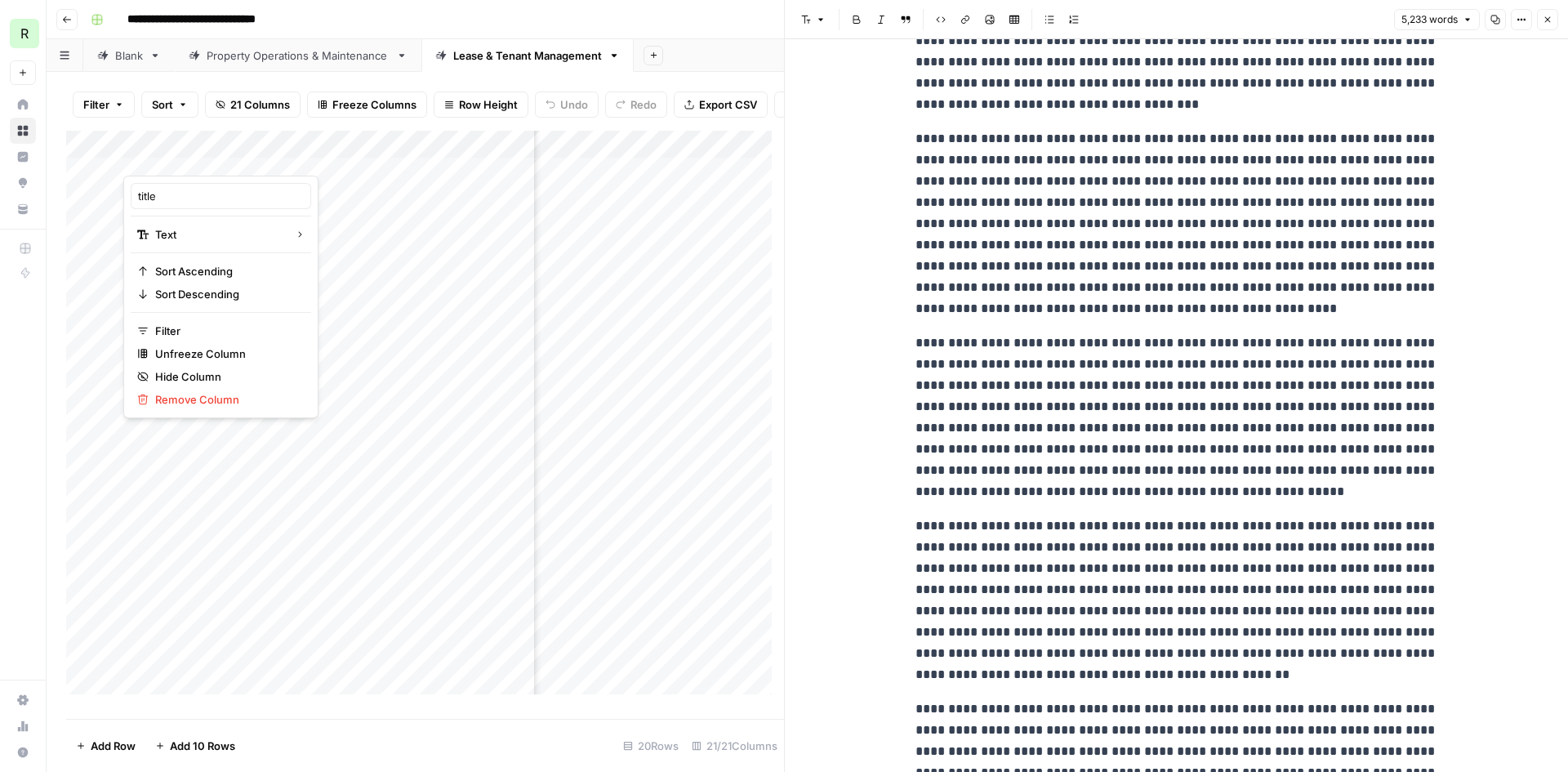
click at [357, 154] on div at bounding box center [241, 159] width 236 height 33
click at [313, 154] on div at bounding box center [241, 159] width 236 height 33
click at [571, 125] on div "Filter Sort 21 Columns Freeze Columns Row Height Undo Redo Export CSV Import CS…" at bounding box center [425, 104] width 718 height 53
drag, startPoint x: 358, startPoint y: 156, endPoint x: 296, endPoint y: 163, distance: 62.4
click at [296, 163] on div "Add Column" at bounding box center [425, 418] width 718 height 576
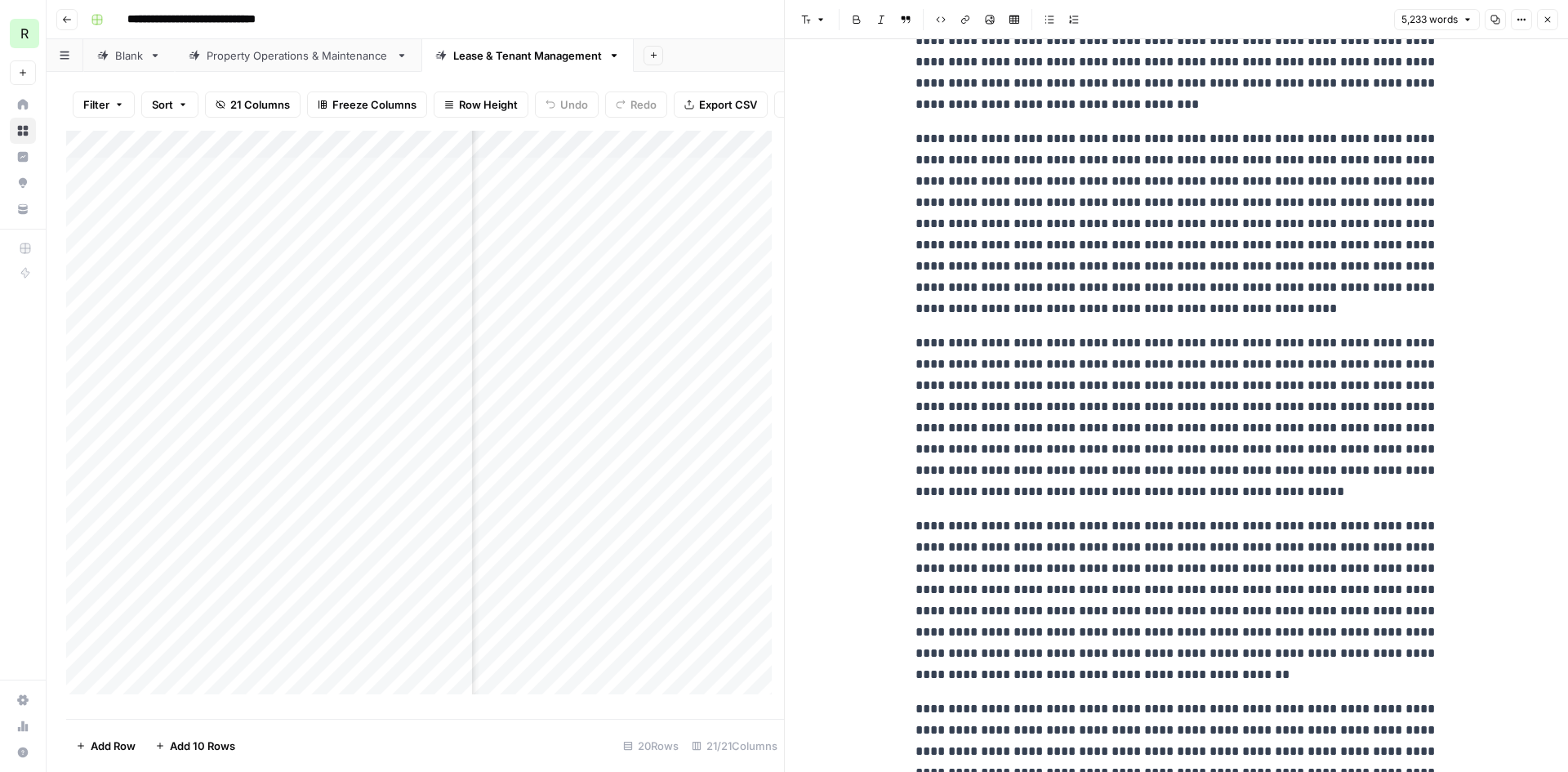
click at [425, 529] on div "Add Column" at bounding box center [425, 418] width 718 height 576
click at [366, 467] on div "Add Column" at bounding box center [425, 418] width 718 height 576
click at [1557, 26] on button "Close" at bounding box center [1547, 20] width 21 height 21
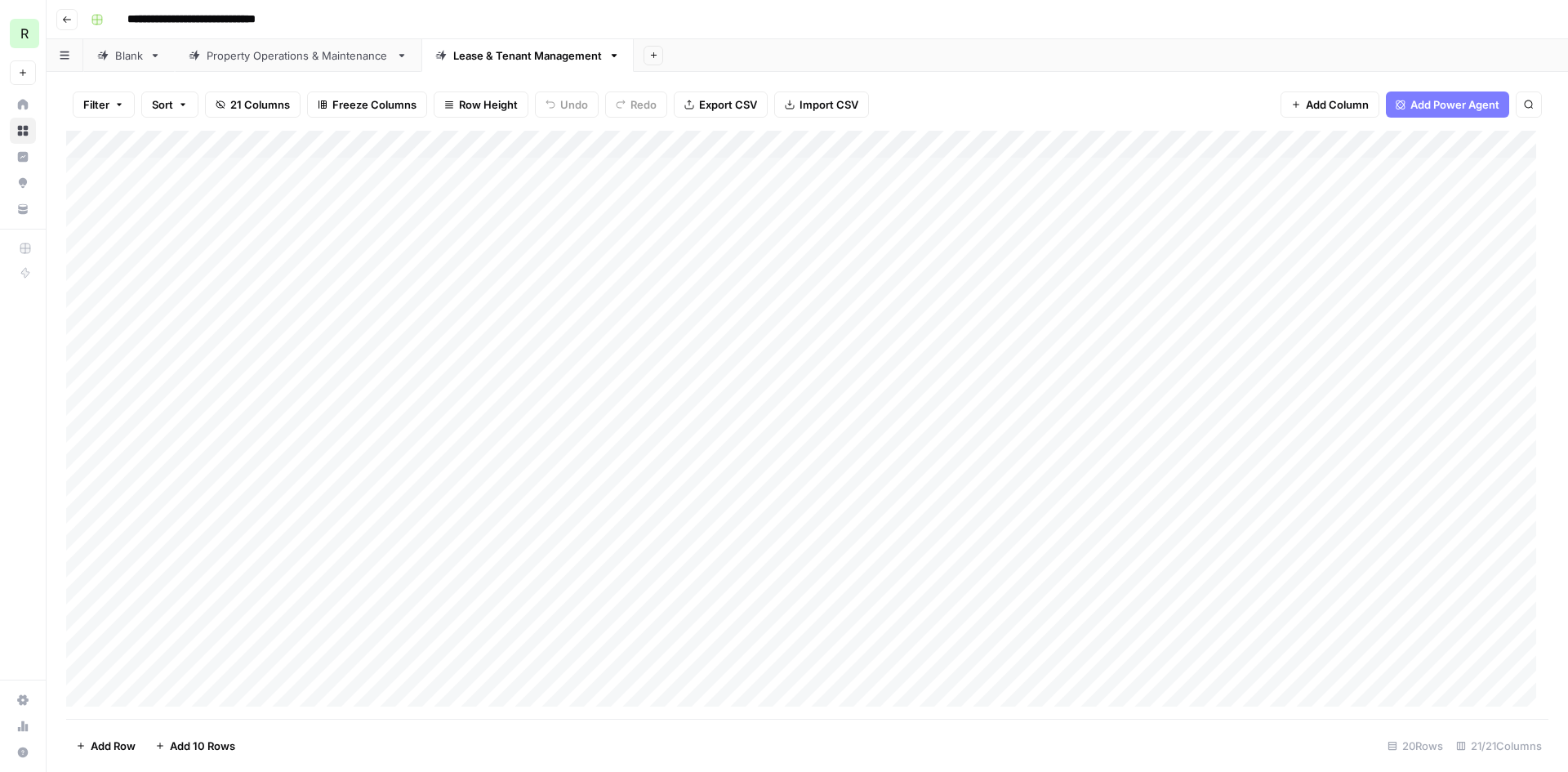
click at [391, 465] on div "Add Column" at bounding box center [807, 424] width 1482 height 588
click at [388, 438] on div "Add Column" at bounding box center [807, 424] width 1482 height 588
click at [392, 439] on div "Add Column" at bounding box center [807, 424] width 1482 height 588
click at [336, 540] on button "WIP" at bounding box center [338, 541] width 33 height 20
click at [370, 583] on div "Add Column" at bounding box center [807, 424] width 1482 height 588
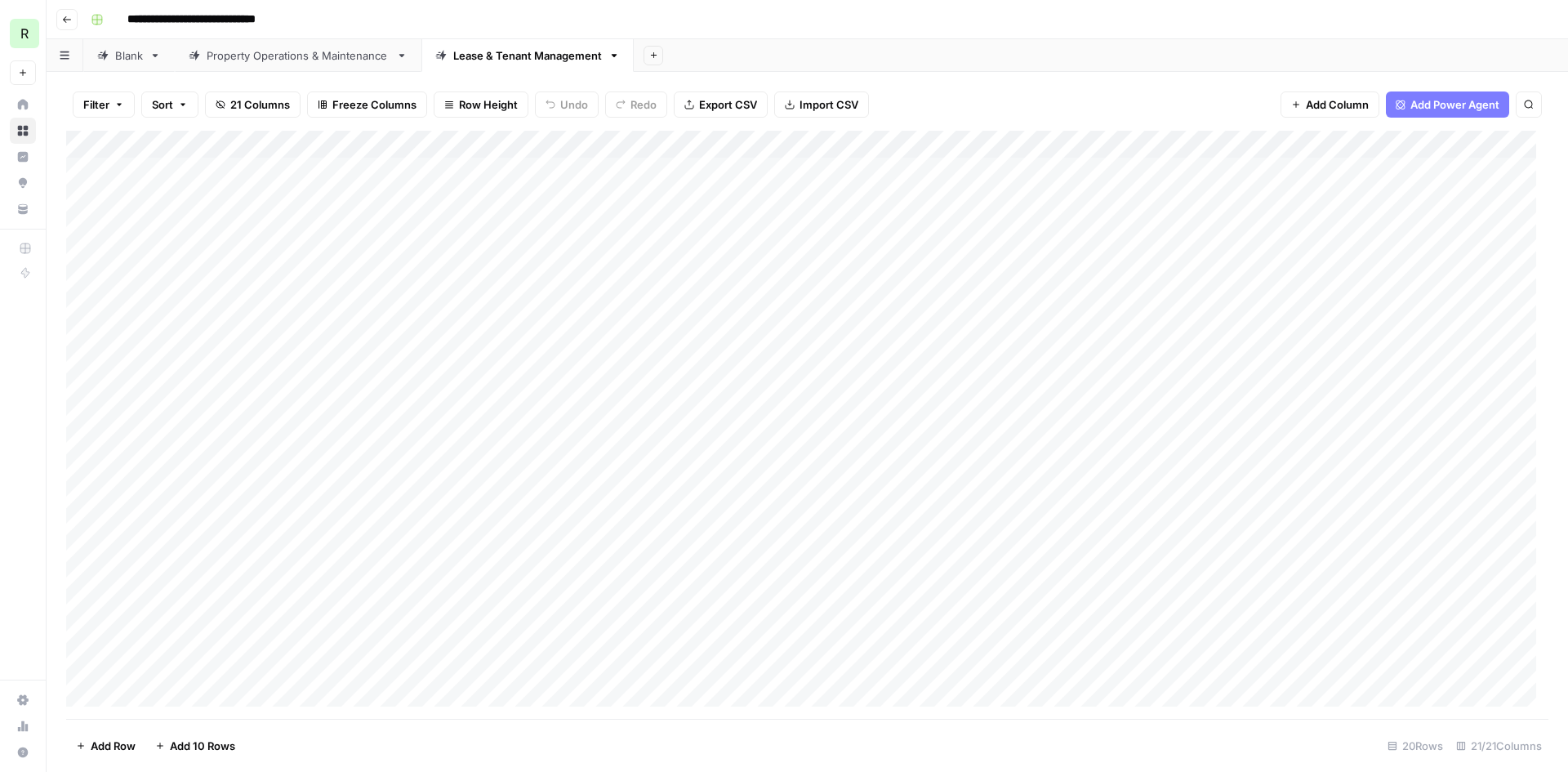
click at [841, 456] on div "Add Column" at bounding box center [807, 424] width 1482 height 588
click at [383, 470] on div "Add Column" at bounding box center [807, 424] width 1482 height 588
click at [382, 449] on div "Add Column" at bounding box center [807, 424] width 1482 height 588
